Goal: Transaction & Acquisition: Purchase product/service

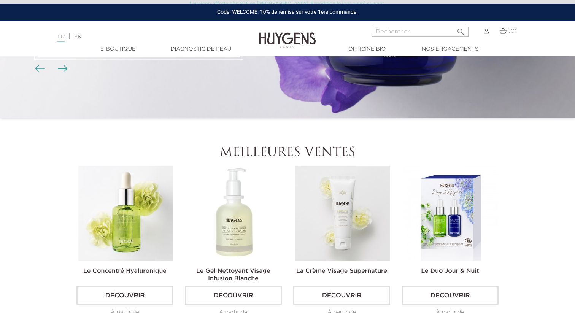
scroll to position [171, 0]
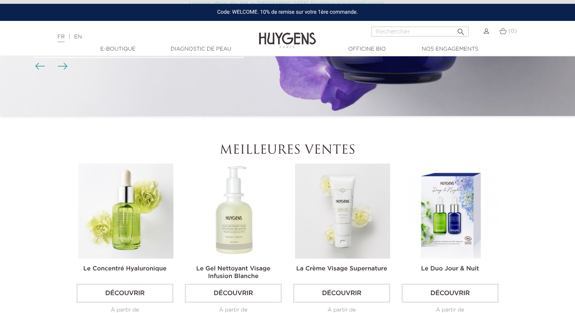
click at [251, 209] on img at bounding box center [234, 210] width 95 height 95
click at [229, 206] on img at bounding box center [234, 210] width 95 height 95
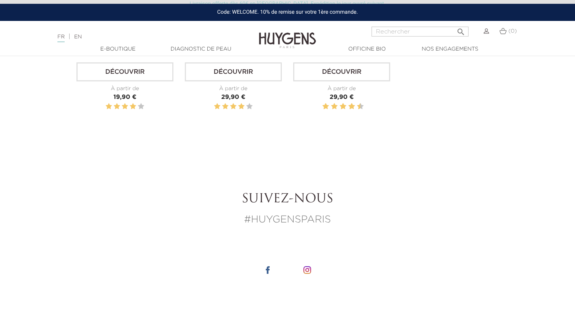
scroll to position [1123, 0]
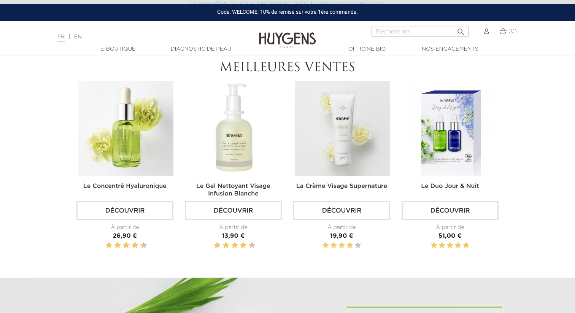
scroll to position [291, 0]
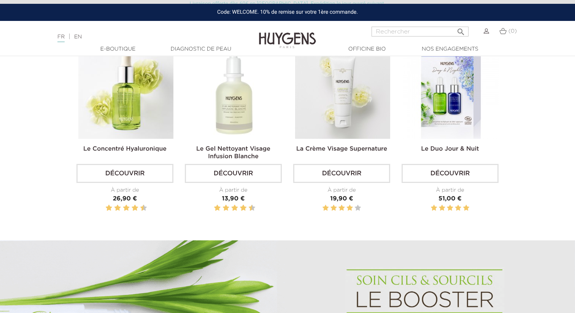
click at [390, 73] on div "La Crème Visage Supernature Découvrir À partir de Prix 19,90 €" at bounding box center [341, 132] width 108 height 177
click at [364, 97] on img at bounding box center [342, 91] width 95 height 95
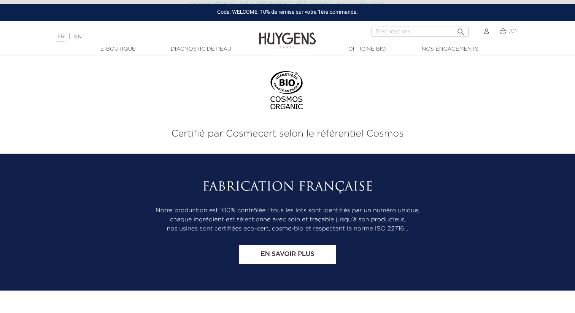
scroll to position [1798, 0]
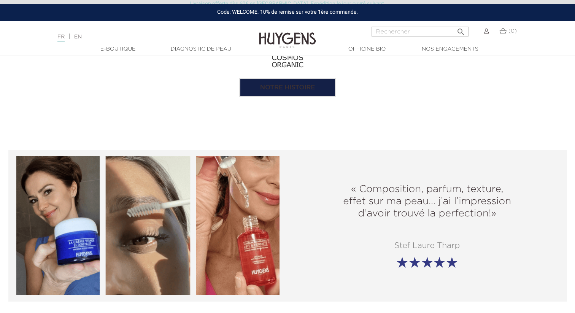
scroll to position [845, 0]
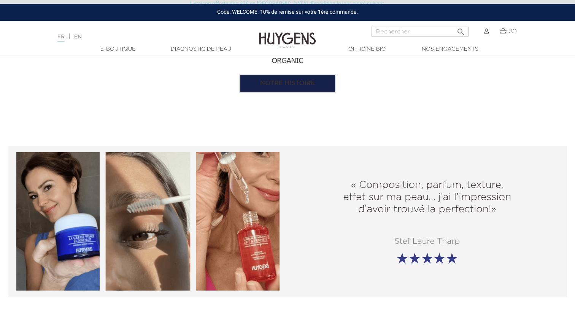
click at [35, 208] on img at bounding box center [147, 221] width 263 height 138
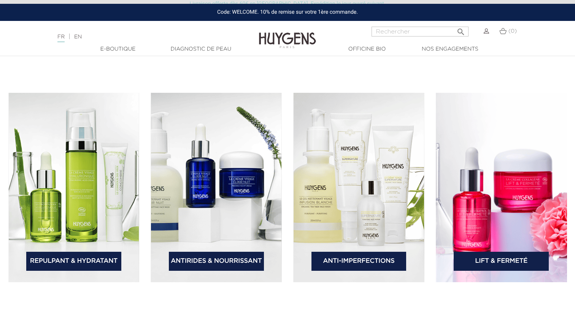
scroll to position [1104, 0]
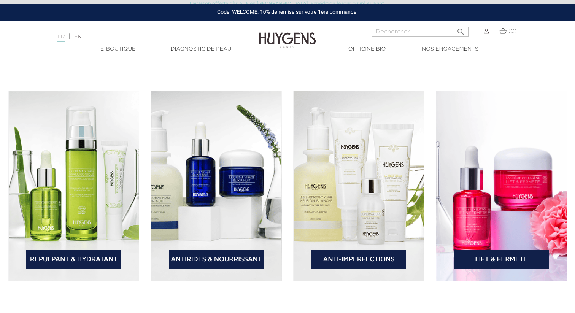
click at [355, 187] on img at bounding box center [358, 185] width 131 height 189
click at [376, 84] on section "Repulpant & Hydratant Antirides & Nourrissant Anti-Imperfections Lift & Fermeté" at bounding box center [287, 186] width 575 height 242
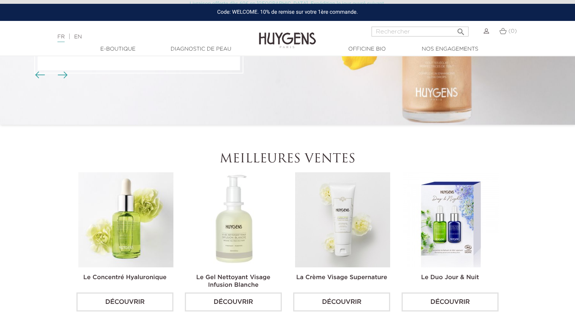
scroll to position [217, 0]
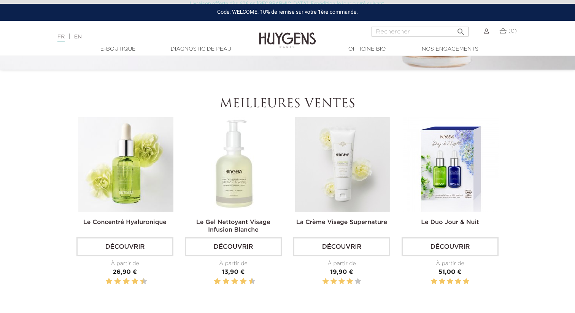
click at [118, 186] on img at bounding box center [125, 164] width 95 height 95
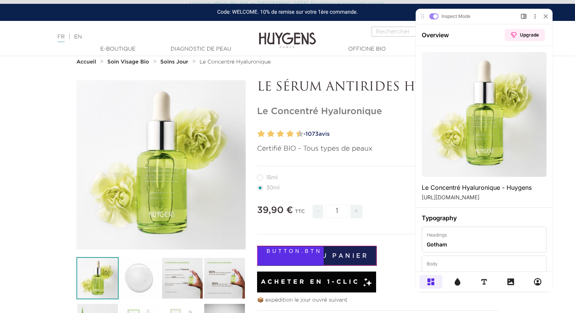
click at [339, 256] on button "Ajouter au panier" at bounding box center [317, 256] width 120 height 20
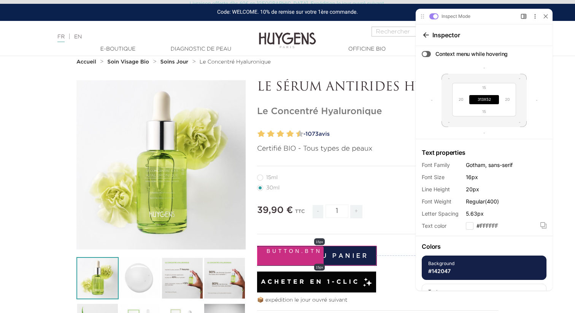
scroll to position [62, 0]
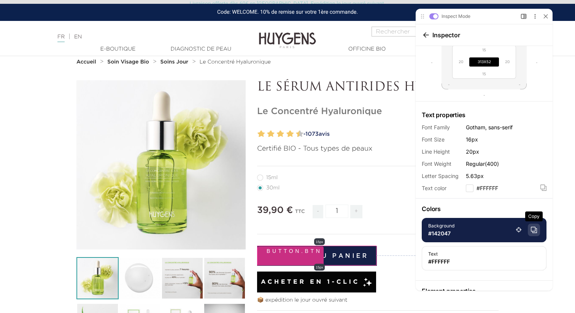
click at [536, 229] on icon at bounding box center [534, 230] width 6 height 6
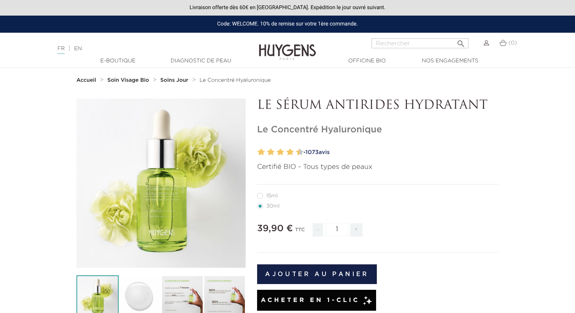
scroll to position [18, 0]
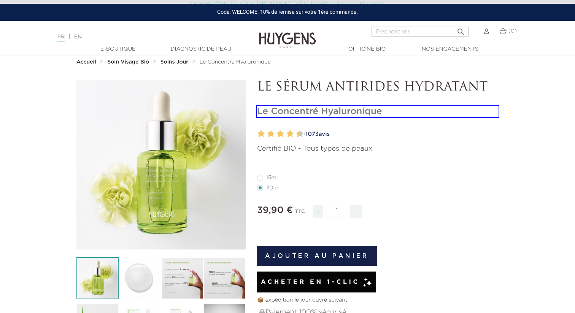
click at [440, 117] on h1 "Le Concentré Hyaluronique" at bounding box center [377, 111] width 241 height 11
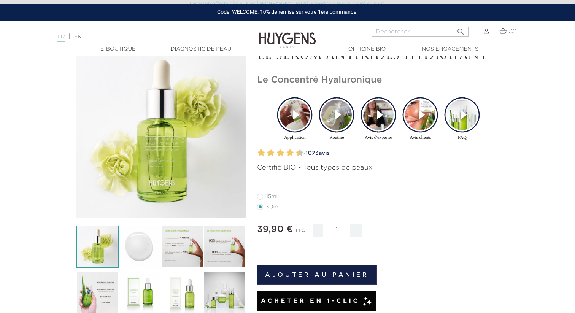
scroll to position [0, 0]
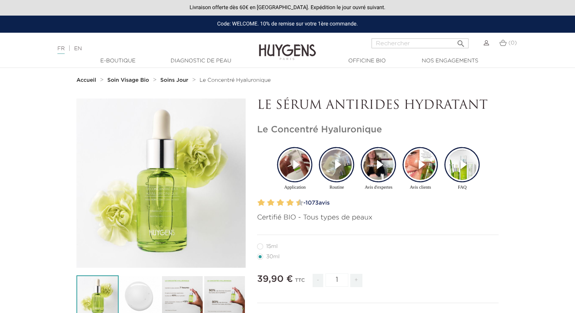
click at [288, 171] on video "Story Video for Application" at bounding box center [294, 164] width 30 height 30
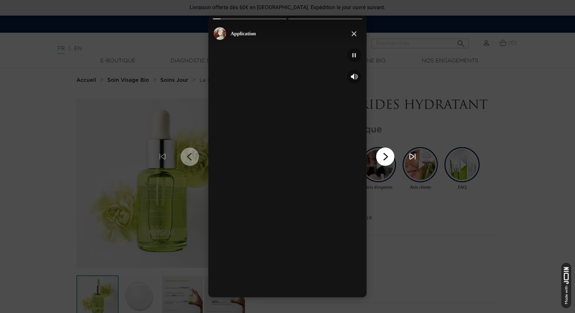
click at [388, 153] on icon "Go to next chapter" at bounding box center [384, 156] width 11 height 11
click at [384, 153] on icon "Go to next chapter" at bounding box center [385, 156] width 3 height 6
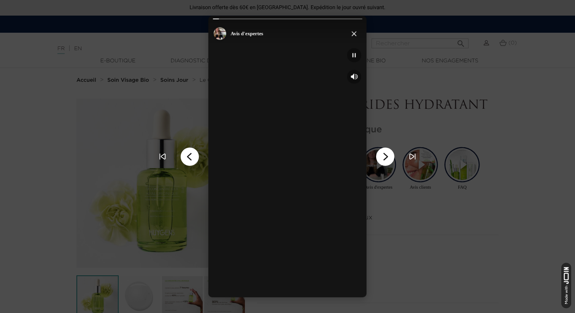
click at [441, 183] on div "JOIN Stories Watermark JOIN Stories Watermark" at bounding box center [287, 156] width 575 height 313
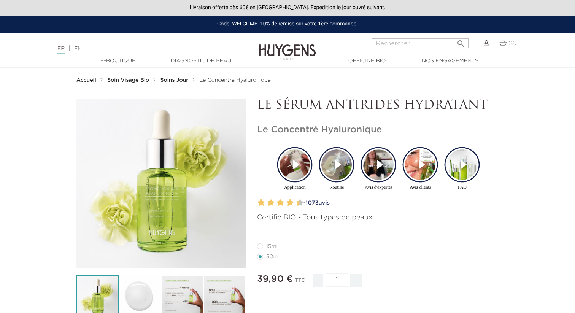
click at [420, 173] on img "Play Story for Avis clients" at bounding box center [420, 164] width 30 height 30
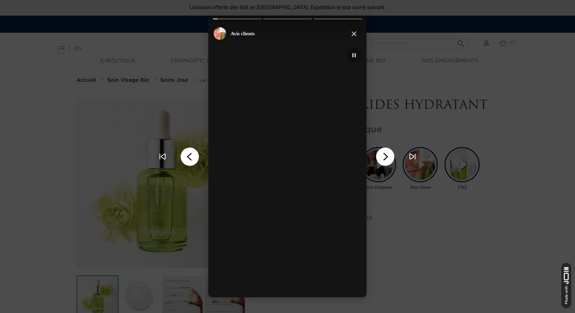
click at [385, 158] on icon "Go to next chapter" at bounding box center [385, 156] width 3 height 6
click at [471, 226] on div "JOIN Stories Watermark JOIN Stories Watermark" at bounding box center [287, 156] width 575 height 313
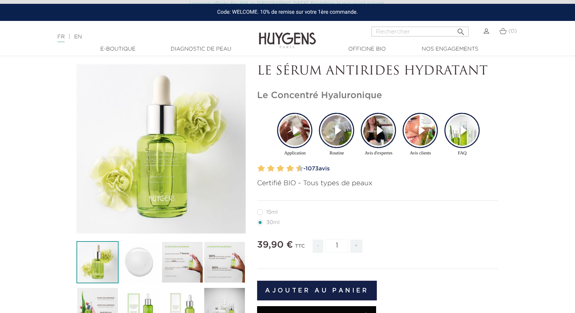
scroll to position [35, 0]
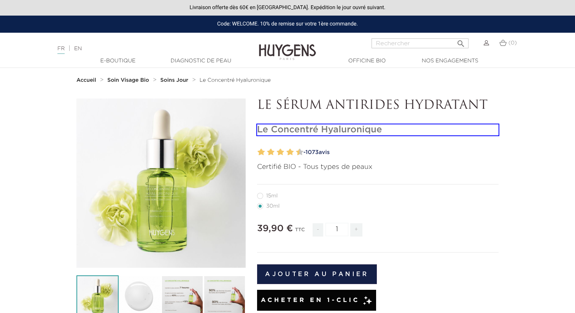
click at [401, 126] on h1 "Le Concentré Hyaluronique" at bounding box center [377, 129] width 241 height 11
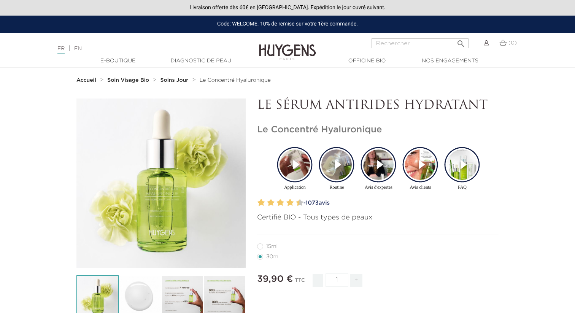
click at [299, 167] on video "Story Video for Application" at bounding box center [294, 164] width 30 height 30
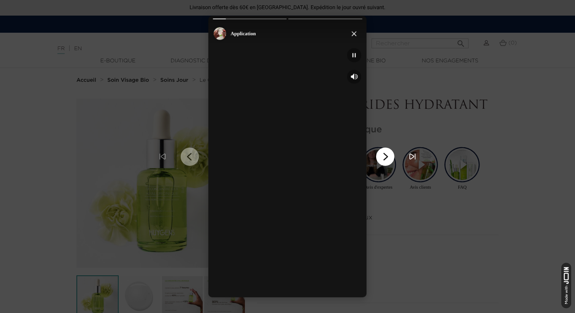
click at [355, 76] on icon "Unmute the Application story" at bounding box center [354, 76] width 9 height 9
click at [385, 157] on icon "Go to next chapter" at bounding box center [385, 156] width 3 height 6
click at [389, 154] on icon "Go to next chapter" at bounding box center [384, 156] width 11 height 11
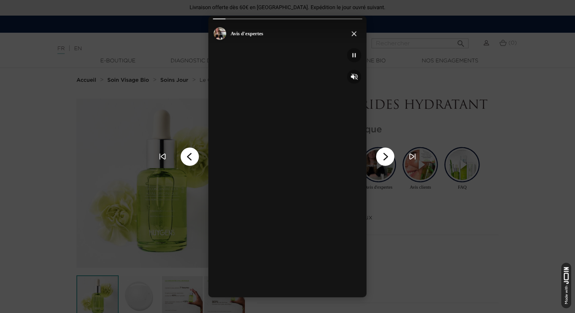
click at [383, 154] on icon "Go to next chapter" at bounding box center [384, 156] width 11 height 11
click at [382, 159] on icon "Go to next chapter" at bounding box center [384, 156] width 11 height 11
click at [355, 29] on button "Close" at bounding box center [354, 34] width 14 height 14
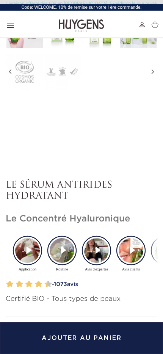
scroll to position [267, 0]
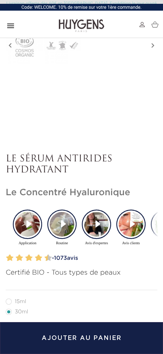
click at [27, 235] on video "Story Video for Application" at bounding box center [27, 224] width 25 height 25
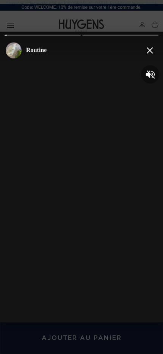
click at [150, 50] on icon "Close the story feed" at bounding box center [150, 50] width 6 height 6
